Goal: Information Seeking & Learning: Learn about a topic

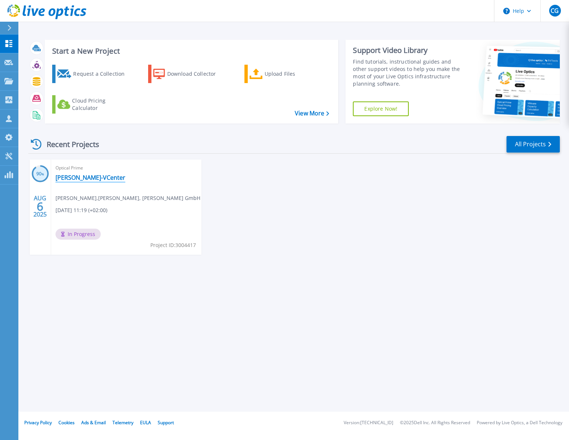
click at [80, 178] on link "[PERSON_NAME]-VCenter" at bounding box center [91, 177] width 70 height 7
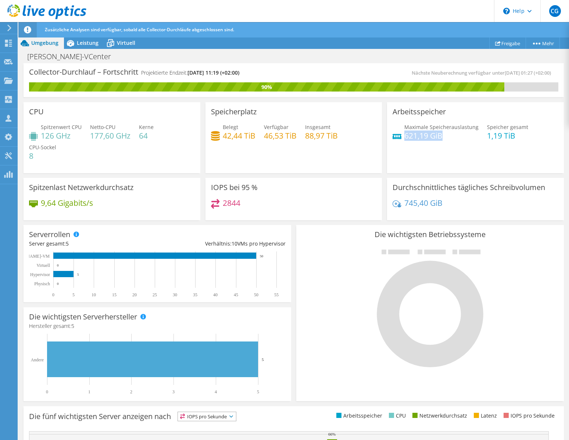
drag, startPoint x: 440, startPoint y: 136, endPoint x: 402, endPoint y: 137, distance: 37.9
click at [404, 137] on h4 "621,19 GiB" at bounding box center [441, 136] width 74 height 8
drag, startPoint x: 439, startPoint y: 204, endPoint x: 402, endPoint y: 204, distance: 36.8
click at [404, 204] on h4 "745,40 GiB" at bounding box center [423, 203] width 38 height 8
drag, startPoint x: 239, startPoint y: 203, endPoint x: 224, endPoint y: 203, distance: 14.7
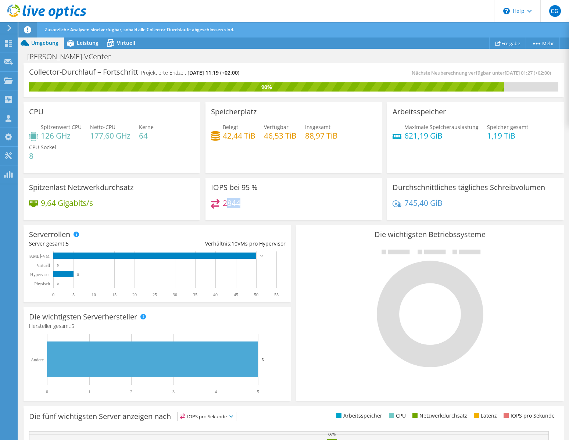
click at [224, 203] on div "2844" at bounding box center [294, 207] width 166 height 16
drag, startPoint x: 101, startPoint y: 205, endPoint x: 43, endPoint y: 202, distance: 57.8
click at [43, 202] on div "9,64 Gigabits/s" at bounding box center [112, 206] width 166 height 15
click at [138, 209] on div "9,64 Gigabits/s" at bounding box center [112, 206] width 166 height 15
click at [228, 203] on h4 "2844" at bounding box center [232, 203] width 18 height 8
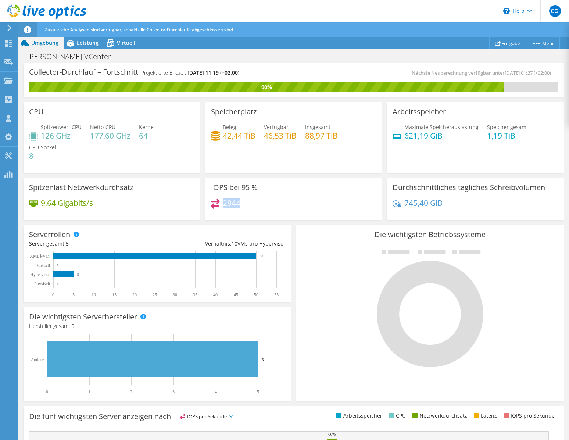
click at [228, 203] on h4 "2844" at bounding box center [232, 203] width 18 height 8
click at [82, 47] on div "Leistung" at bounding box center [84, 43] width 40 height 12
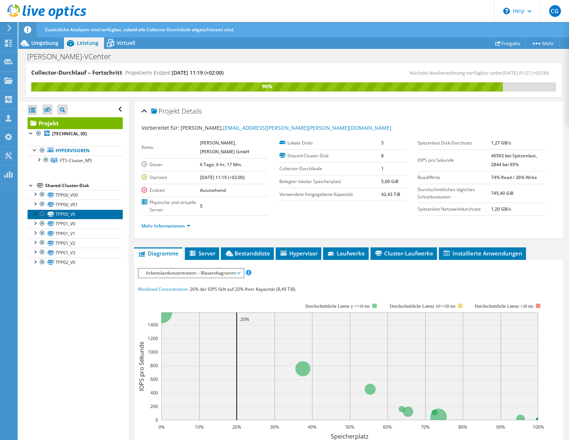
click at [88, 210] on link "TPP00_V0" at bounding box center [75, 215] width 95 height 10
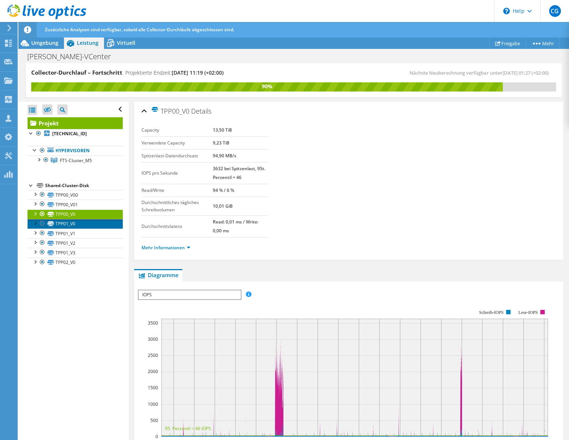
click at [82, 223] on link "TPP01_V0" at bounding box center [75, 224] width 95 height 10
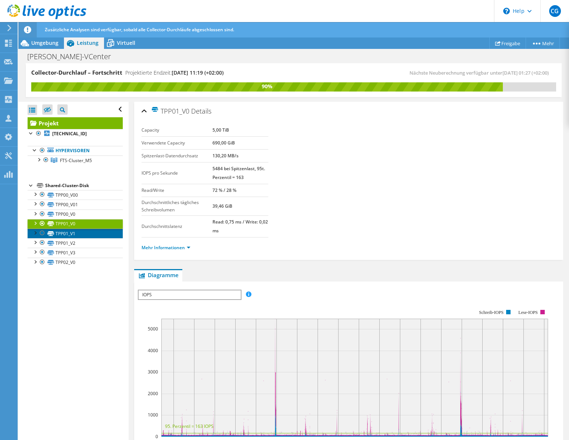
click at [80, 233] on link "TPP01_V1" at bounding box center [75, 234] width 95 height 10
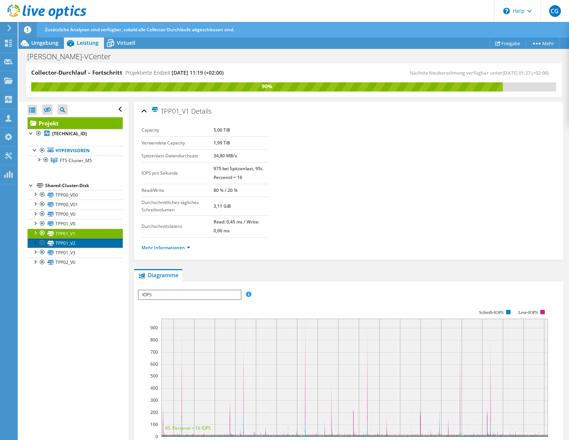
click at [77, 244] on link "TPP01_V2" at bounding box center [75, 243] width 95 height 10
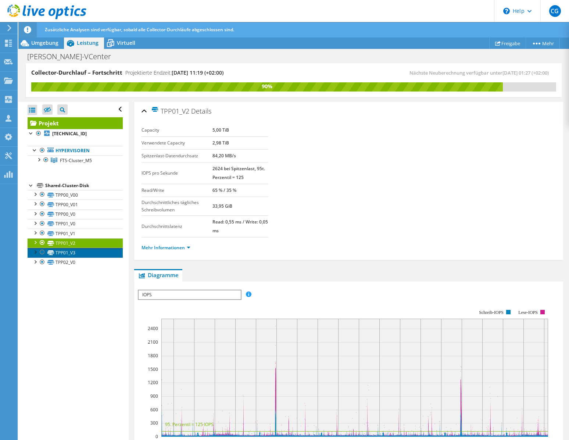
click at [75, 251] on link "TPP01_V3" at bounding box center [75, 253] width 95 height 10
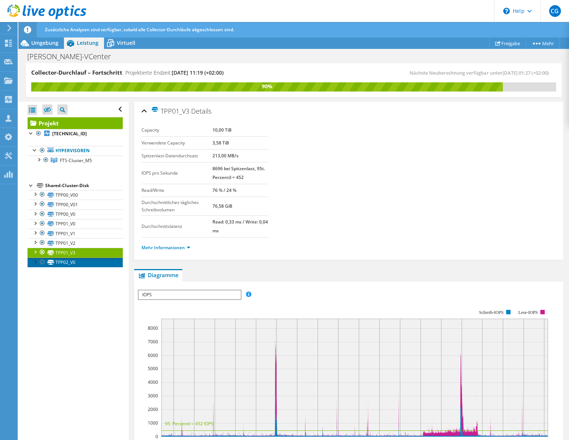
click at [76, 262] on link "TPP02_V0" at bounding box center [75, 263] width 95 height 10
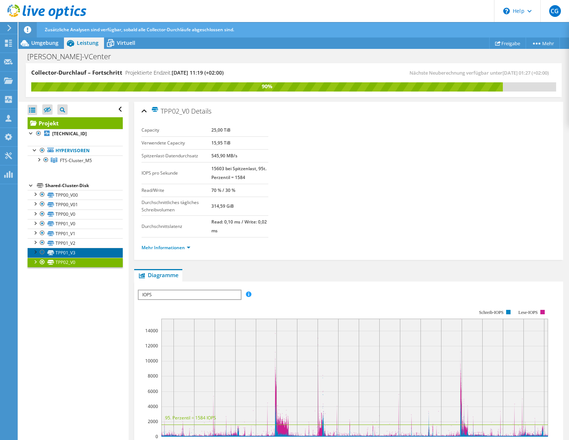
click at [100, 253] on link "TPP01_V3" at bounding box center [75, 253] width 95 height 10
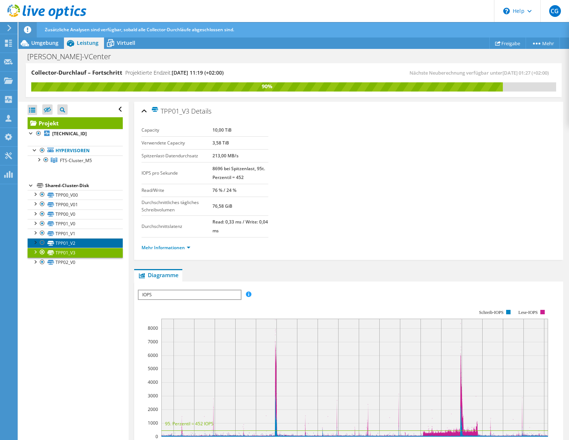
click at [100, 244] on link "TPP01_V2" at bounding box center [75, 243] width 95 height 10
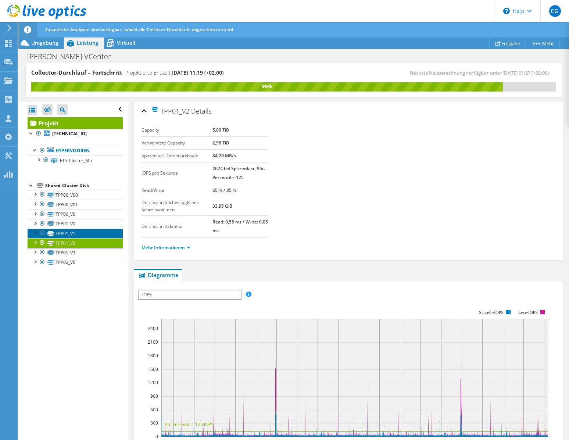
click at [98, 236] on link "TPP01_V1" at bounding box center [75, 234] width 95 height 10
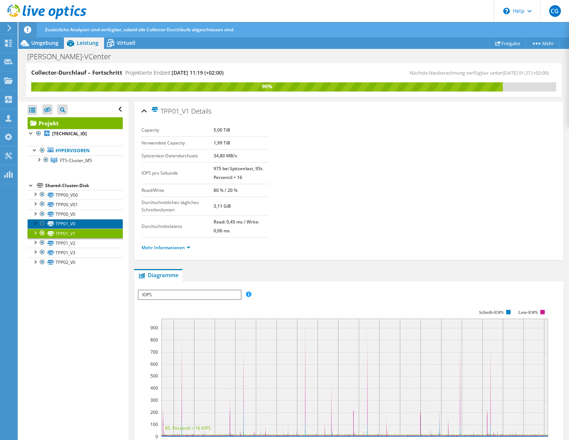
click at [97, 223] on link "TPP01_V0" at bounding box center [75, 224] width 95 height 10
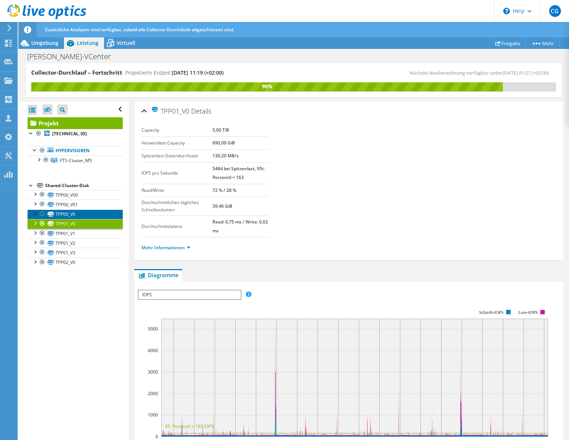
click at [100, 214] on link "TPP00_V0" at bounding box center [75, 215] width 95 height 10
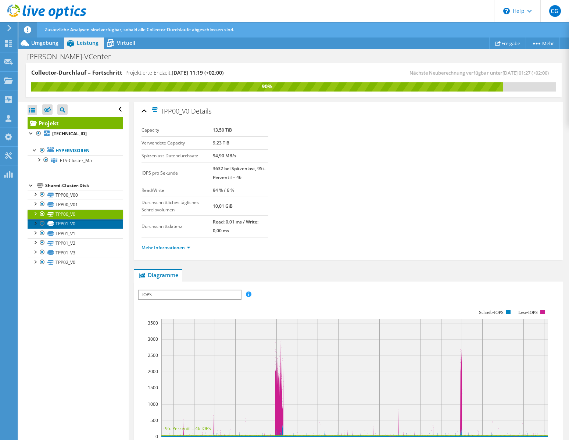
click at [97, 228] on link "TPP01_V0" at bounding box center [75, 224] width 95 height 10
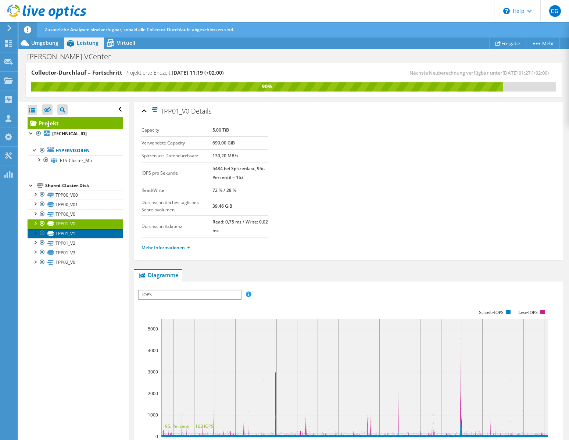
click at [98, 235] on link "TPP01_V1" at bounding box center [75, 234] width 95 height 10
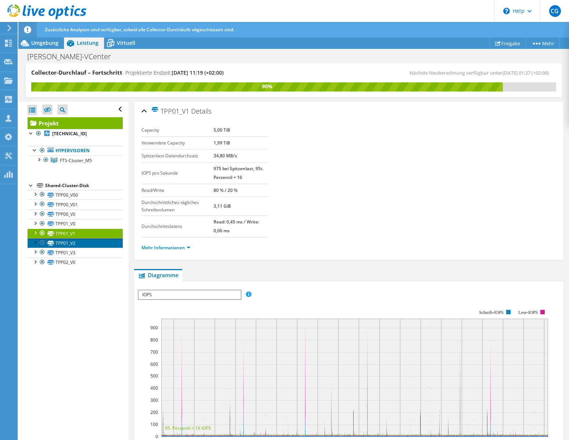
click at [96, 241] on link "TPP01_V2" at bounding box center [75, 243] width 95 height 10
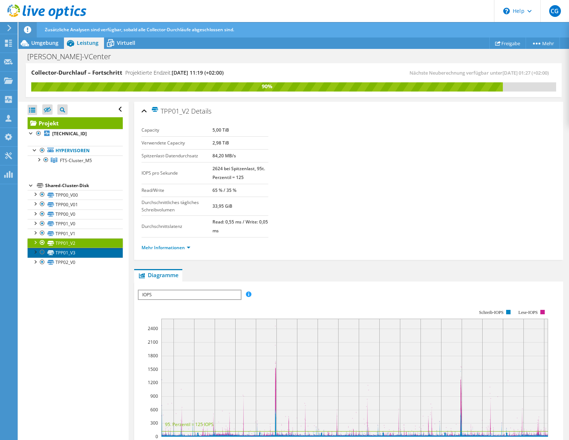
click at [95, 251] on link "TPP01_V3" at bounding box center [75, 253] width 95 height 10
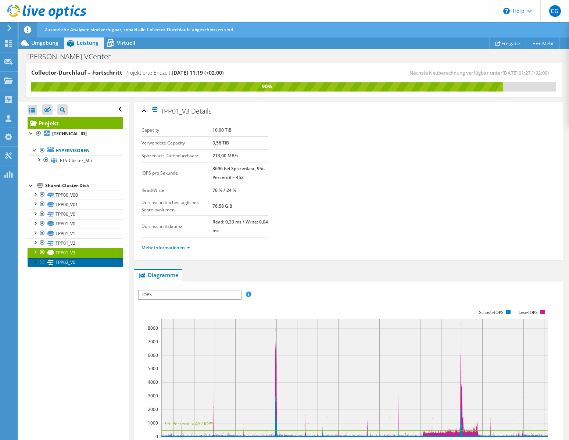
click at [95, 261] on link "TPP02_V0" at bounding box center [75, 263] width 95 height 10
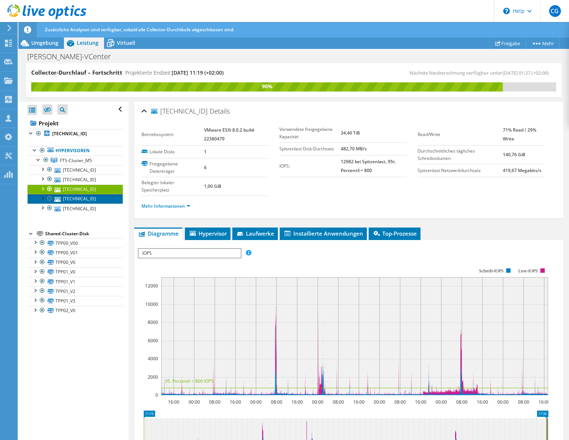
click at [83, 199] on link "[TECHNICAL_ID]" at bounding box center [75, 199] width 95 height 10
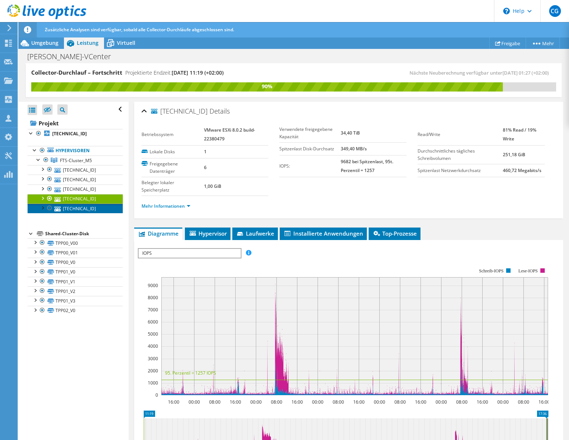
click at [86, 209] on link "[TECHNICAL_ID]" at bounding box center [75, 209] width 95 height 10
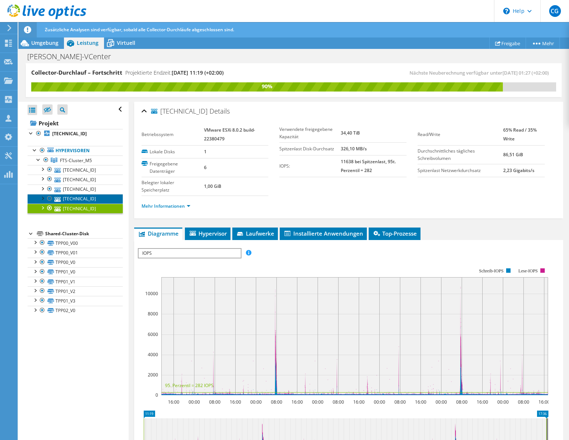
click at [86, 200] on link "[TECHNICAL_ID]" at bounding box center [75, 199] width 95 height 10
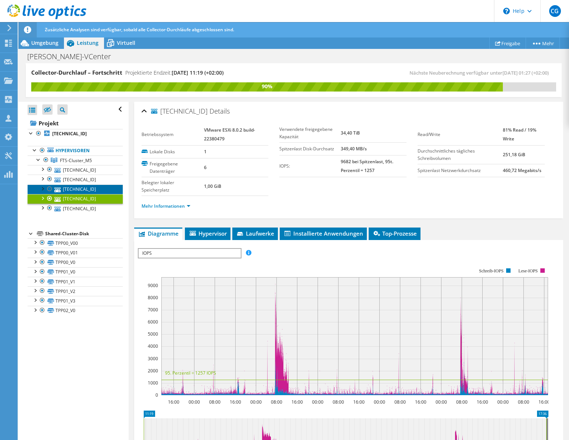
click at [85, 189] on link "[TECHNICAL_ID]" at bounding box center [75, 190] width 95 height 10
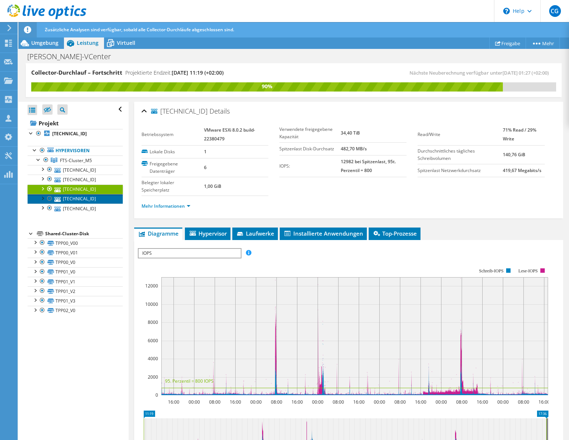
click at [85, 203] on link "[TECHNICAL_ID]" at bounding box center [75, 199] width 95 height 10
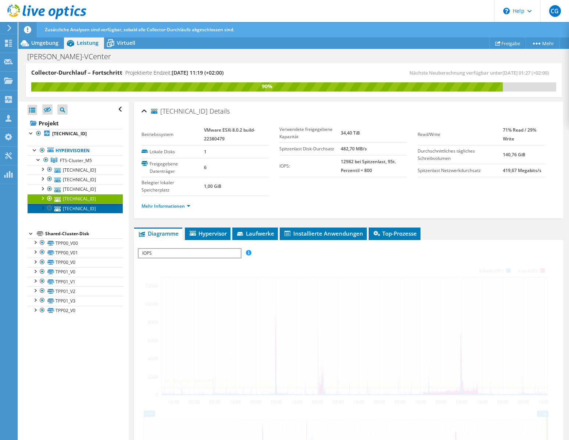
click at [85, 210] on link "[TECHNICAL_ID]" at bounding box center [75, 209] width 95 height 10
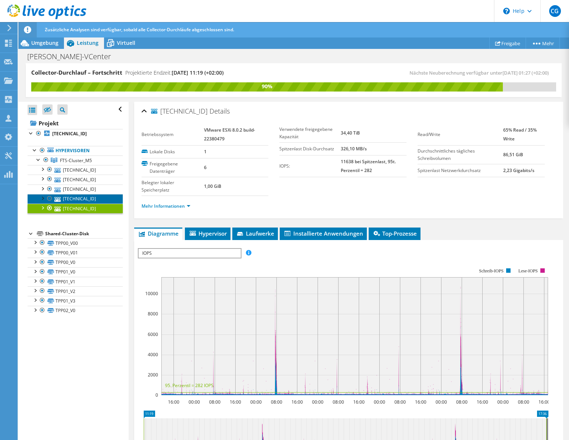
click at [97, 202] on link "[TECHNICAL_ID]" at bounding box center [75, 199] width 95 height 10
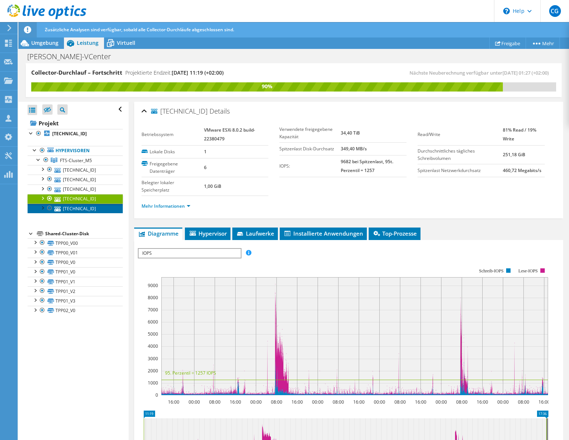
click at [93, 208] on link "[TECHNICAL_ID]" at bounding box center [75, 209] width 95 height 10
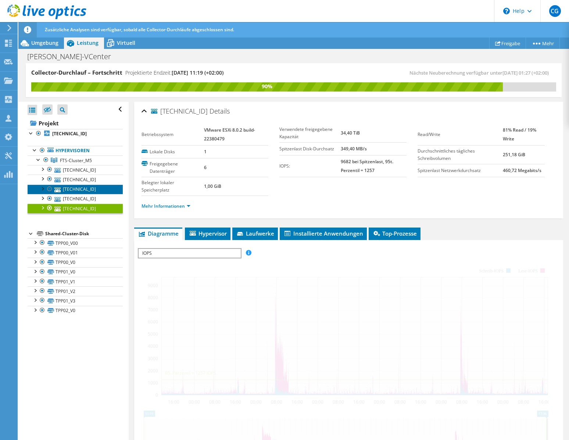
click at [94, 188] on link "[TECHNICAL_ID]" at bounding box center [75, 190] width 95 height 10
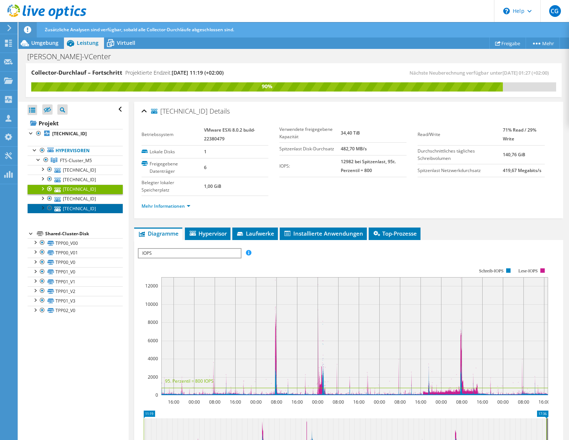
click at [96, 213] on link "[TECHNICAL_ID]" at bounding box center [75, 209] width 95 height 10
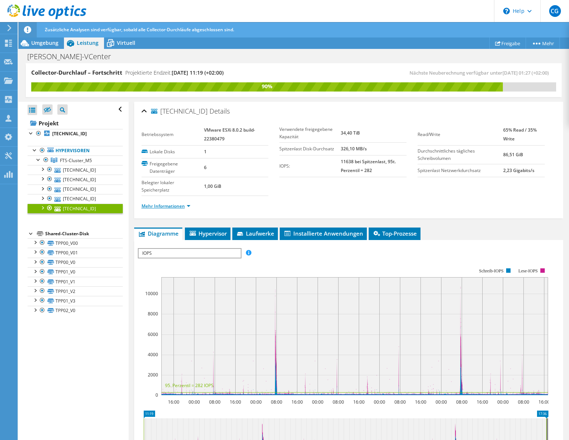
click at [174, 208] on link "Mehr Informationen" at bounding box center [166, 206] width 49 height 6
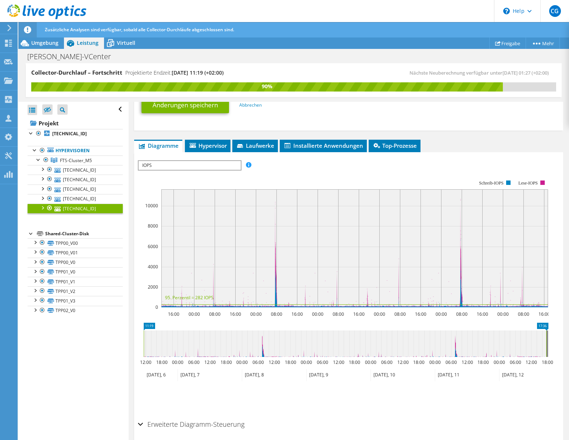
scroll to position [453, 0]
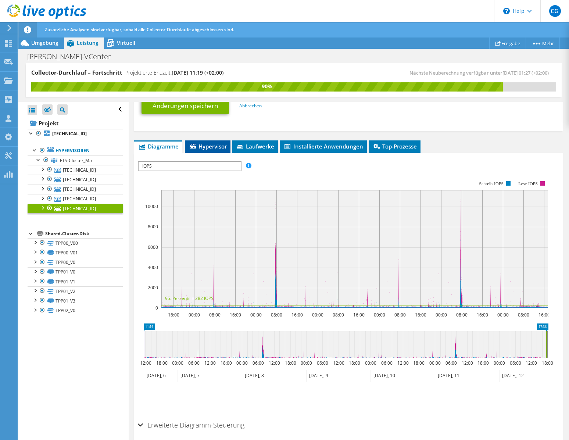
click at [213, 150] on span "Hypervisor" at bounding box center [208, 146] width 38 height 7
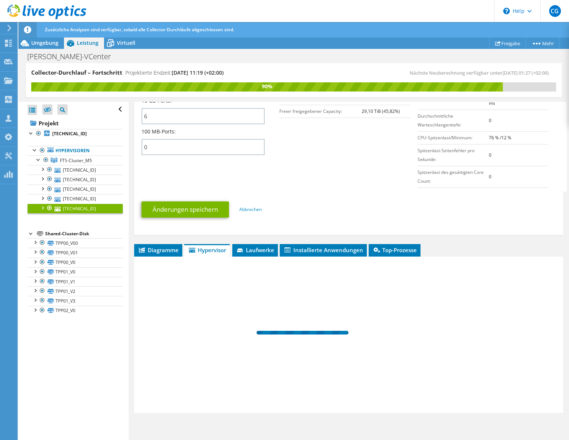
scroll to position [350, 0]
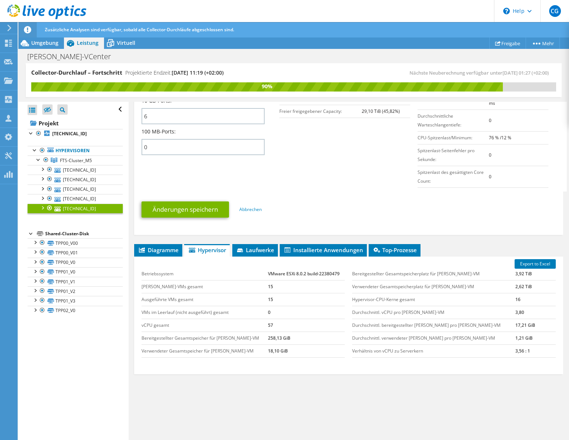
click at [165, 257] on div "Export to Excel Betriebssystem VMware ESXi 8.0.2 build-22380479 [PERSON_NAME]-V…" at bounding box center [348, 316] width 429 height 118
click at [167, 251] on span "Diagramme" at bounding box center [158, 249] width 41 height 7
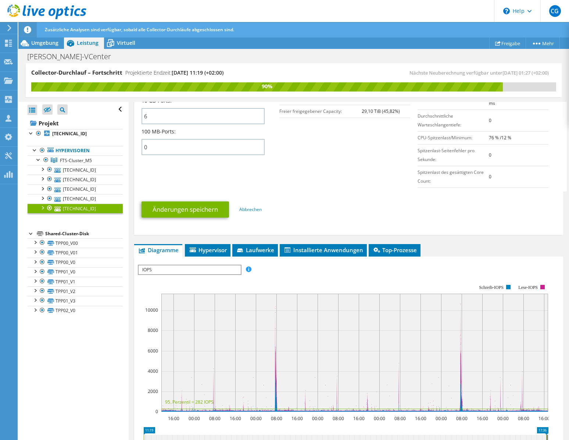
scroll to position [453, 0]
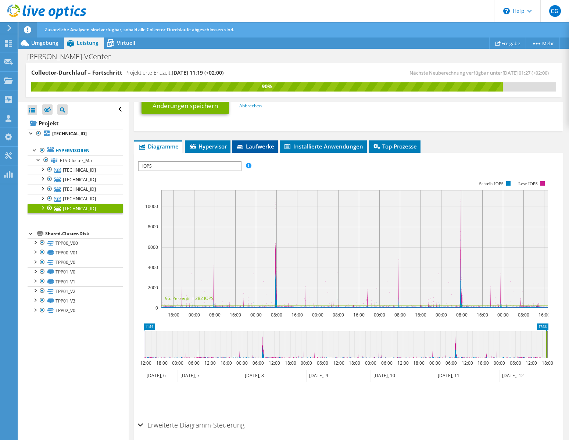
click at [249, 146] on span "Laufwerke" at bounding box center [255, 146] width 38 height 7
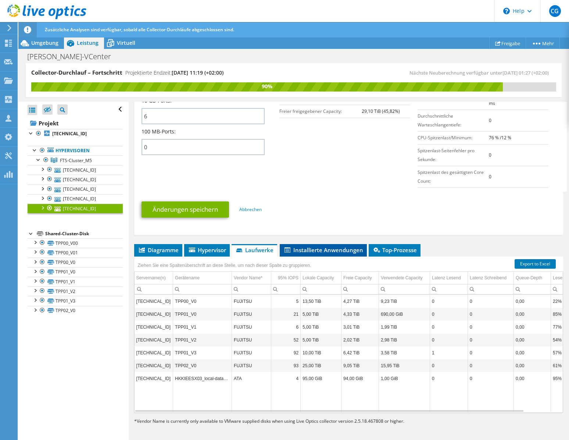
click at [307, 253] on span "Installierte Anwendungen" at bounding box center [323, 249] width 80 height 7
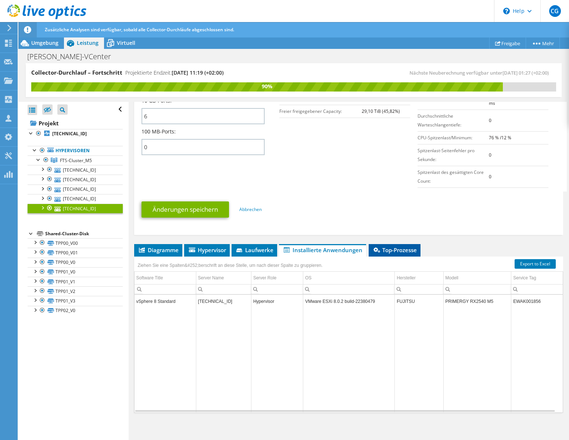
click at [403, 256] on li "Top-Prozesse" at bounding box center [395, 250] width 52 height 13
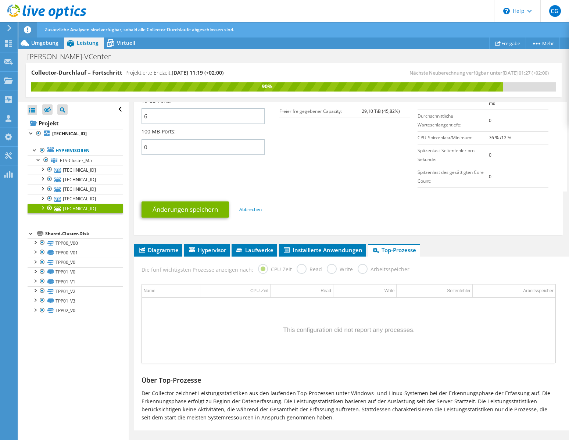
scroll to position [353, 0]
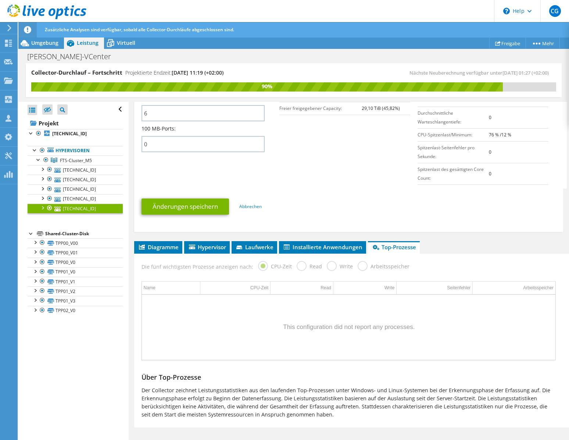
click at [149, 256] on div "Die fünf wichtigsten Prozesse anzeigen nach: CPU-Zeit Read Write Arbeitsspeicher" at bounding box center [349, 266] width 422 height 24
click at [154, 246] on span "Diagramme" at bounding box center [158, 246] width 41 height 7
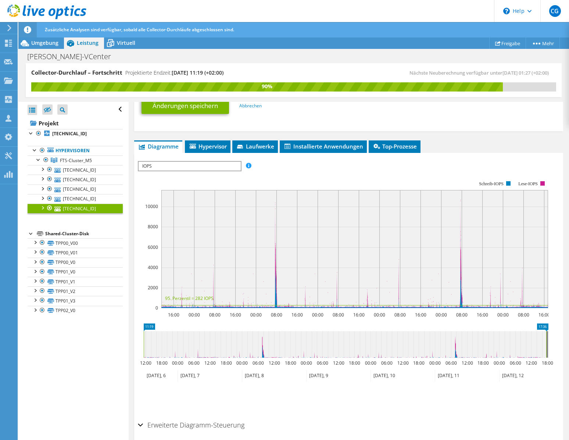
scroll to position [481, 0]
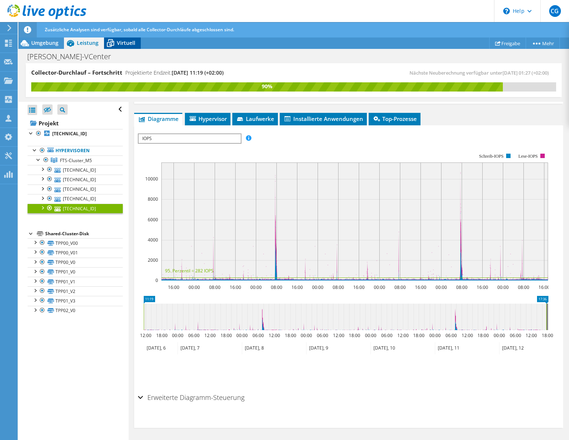
click at [125, 43] on span "Virtuell" at bounding box center [126, 42] width 18 height 7
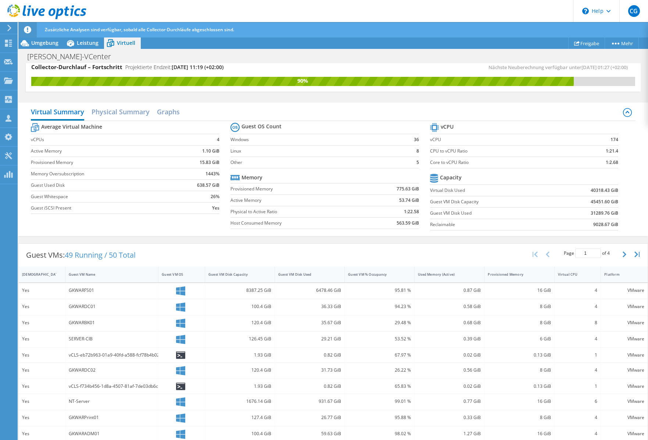
scroll to position [0, 0]
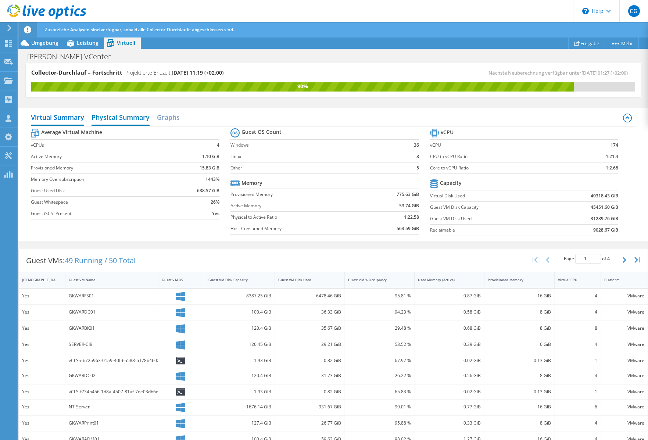
click at [132, 118] on h2 "Physical Summary" at bounding box center [121, 118] width 58 height 16
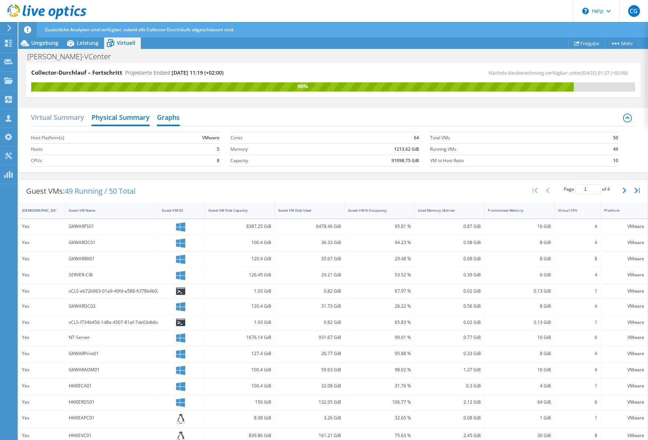
click at [166, 119] on h2 "Graphs" at bounding box center [168, 118] width 23 height 16
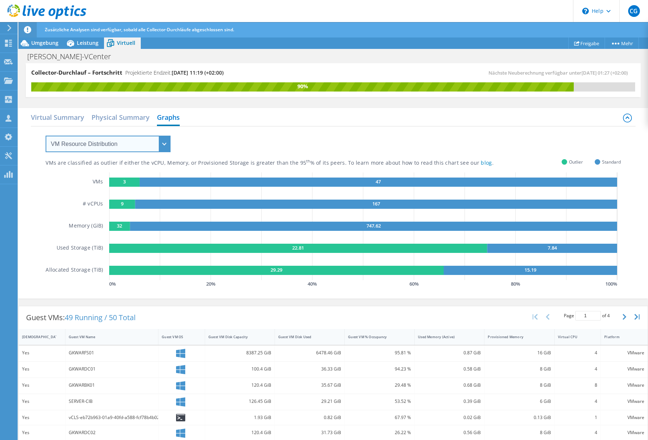
click at [141, 144] on select "VM Resource Distribution Provisioning Contrast Over Provisioning" at bounding box center [108, 144] width 125 height 17
click at [46, 136] on select "VM Resource Distribution Provisioning Contrast Over Provisioning" at bounding box center [108, 144] width 125 height 17
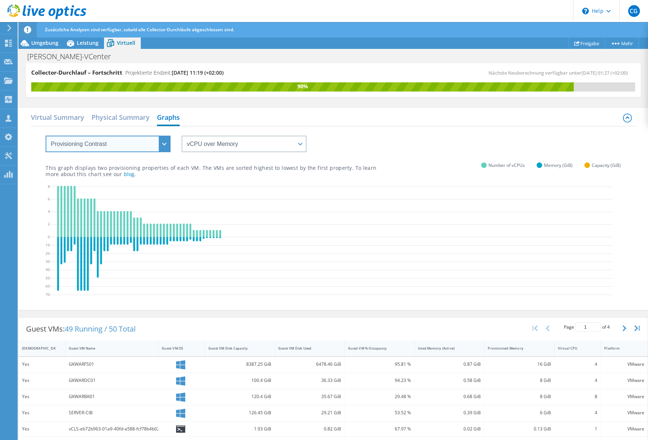
click at [135, 144] on select "VM Resource Distribution Provisioning Contrast Over Provisioning" at bounding box center [108, 144] width 125 height 17
click at [46, 136] on select "VM Resource Distribution Provisioning Contrast Over Provisioning" at bounding box center [108, 144] width 125 height 17
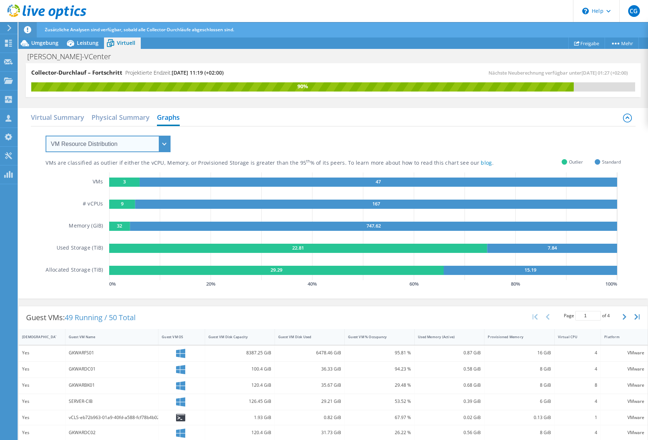
click at [169, 142] on select "VM Resource Distribution Provisioning Contrast Over Provisioning" at bounding box center [108, 144] width 125 height 17
select select "Over Provisioning"
click at [46, 136] on select "VM Resource Distribution Provisioning Contrast Over Provisioning" at bounding box center [108, 144] width 125 height 17
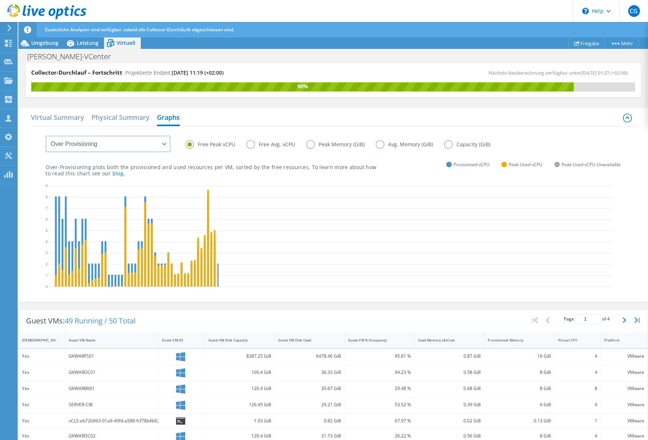
click at [251, 144] on label "Free Avg. vCPU" at bounding box center [276, 144] width 60 height 9
click at [0, 0] on input "Free Avg. vCPU" at bounding box center [0, 0] width 0 height 0
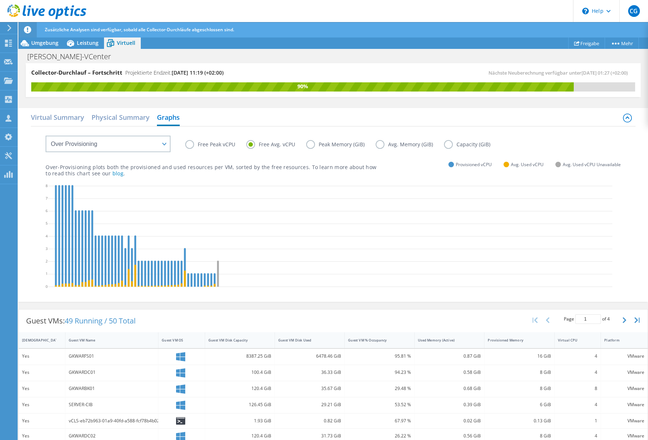
click at [311, 144] on label "Peak Memory (GiB)" at bounding box center [340, 144] width 69 height 9
click at [0, 0] on input "Peak Memory (GiB)" at bounding box center [0, 0] width 0 height 0
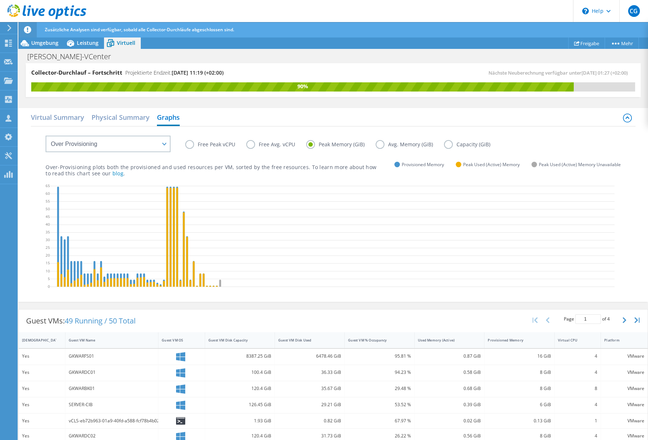
click at [379, 143] on label "Avg. Memory (GiB)" at bounding box center [410, 144] width 68 height 9
click at [0, 0] on input "Avg. Memory (GiB)" at bounding box center [0, 0] width 0 height 0
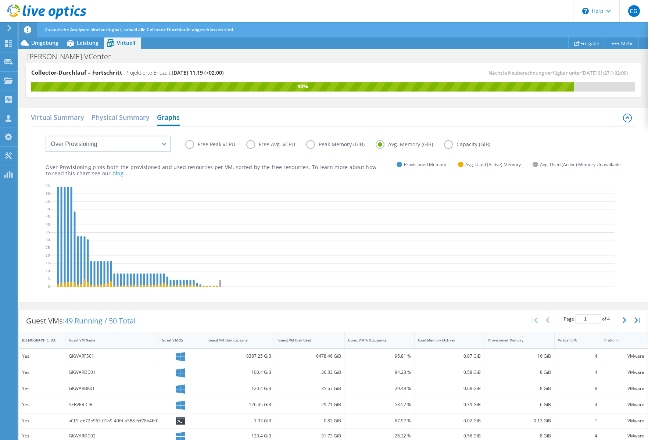
click at [448, 143] on label "Capacity (GiB)" at bounding box center [472, 144] width 57 height 9
click at [0, 0] on input "Capacity (GiB)" at bounding box center [0, 0] width 0 height 0
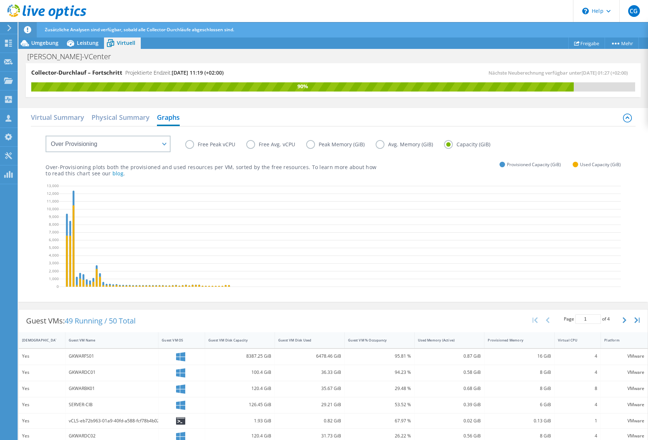
click at [247, 145] on label "Free Avg. vCPU" at bounding box center [276, 144] width 60 height 9
click at [0, 0] on input "Free Avg. vCPU" at bounding box center [0, 0] width 0 height 0
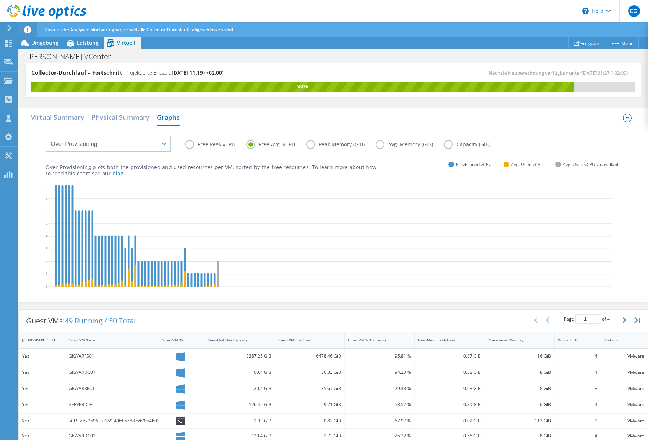
click at [307, 146] on label "Peak Memory (GiB)" at bounding box center [340, 144] width 69 height 9
click at [0, 0] on input "Peak Memory (GiB)" at bounding box center [0, 0] width 0 height 0
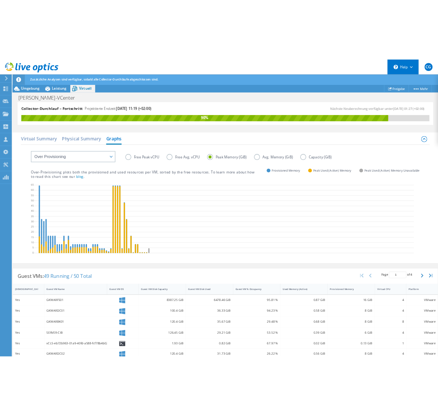
scroll to position [425, 0]
